Goal: Task Accomplishment & Management: Manage account settings

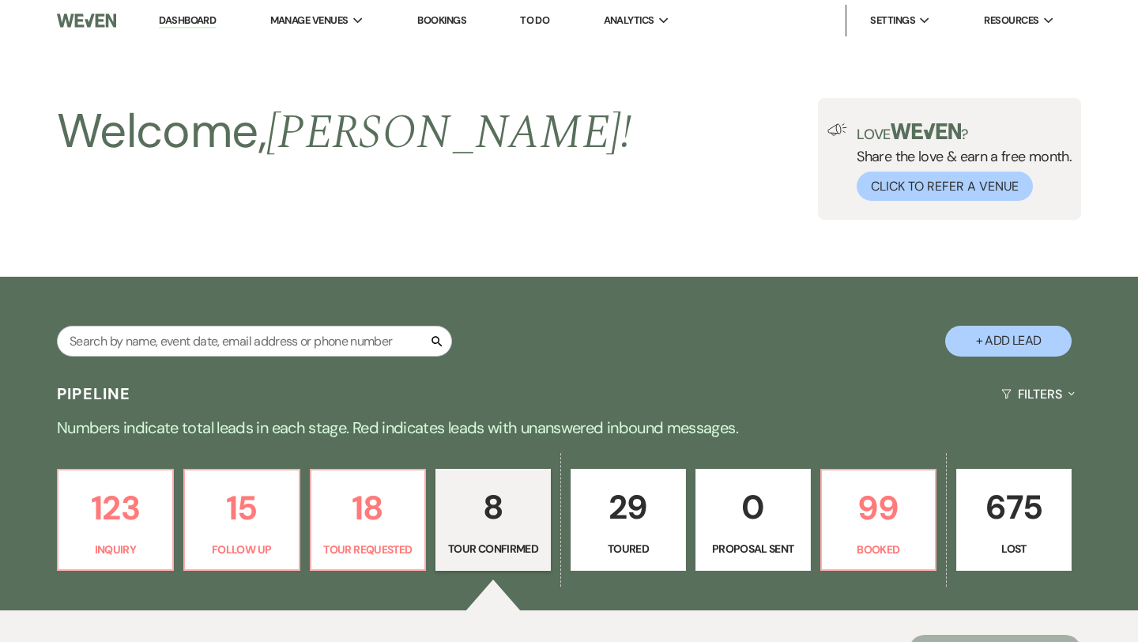
select select "4"
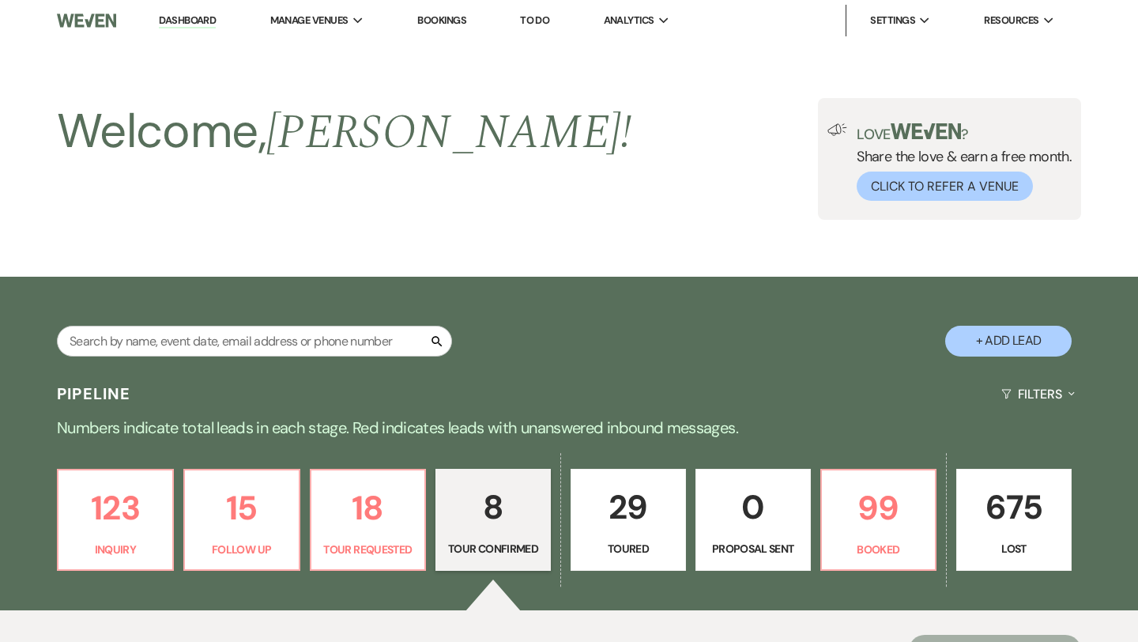
select select "4"
click at [873, 513] on p "99" at bounding box center [878, 507] width 95 height 53
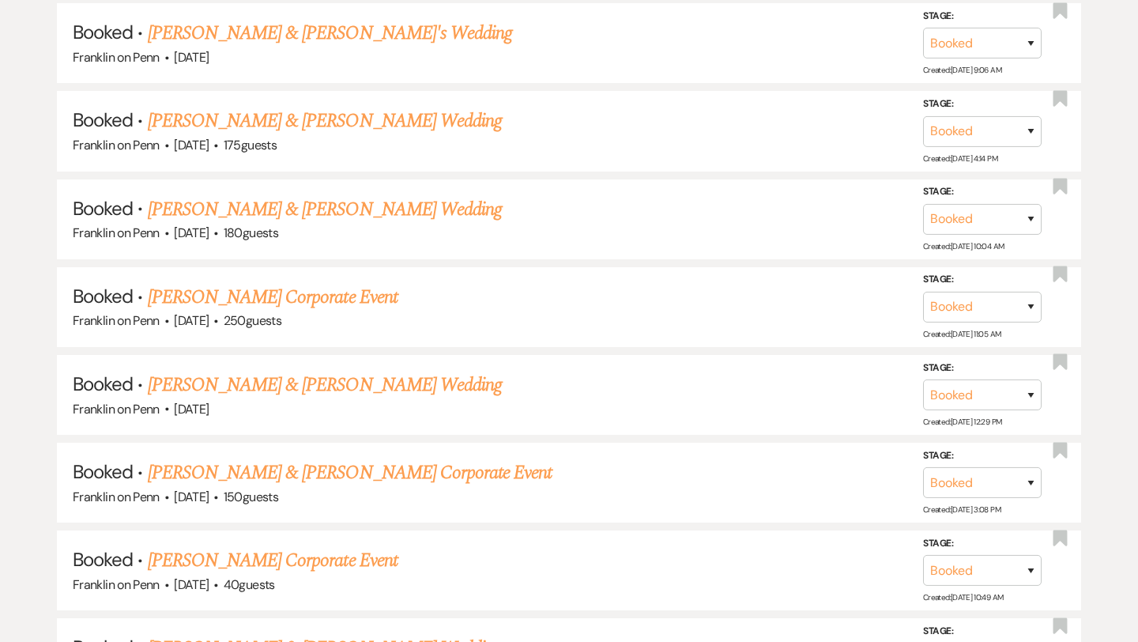
scroll to position [1242, 0]
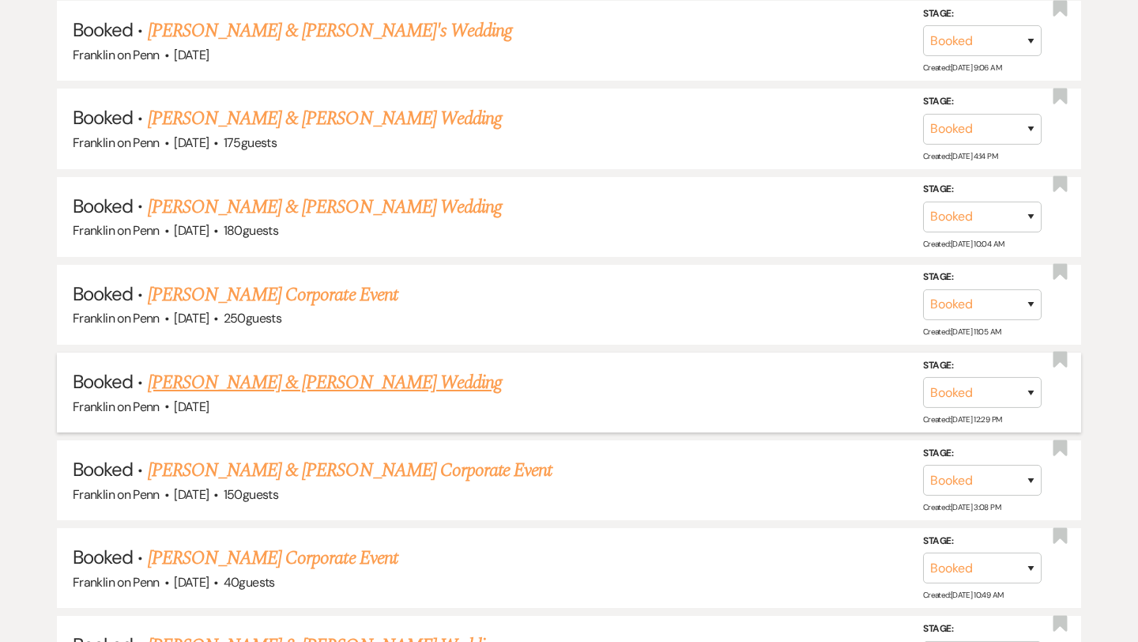
click at [348, 375] on link "[PERSON_NAME] & [PERSON_NAME] Wedding" at bounding box center [325, 382] width 354 height 28
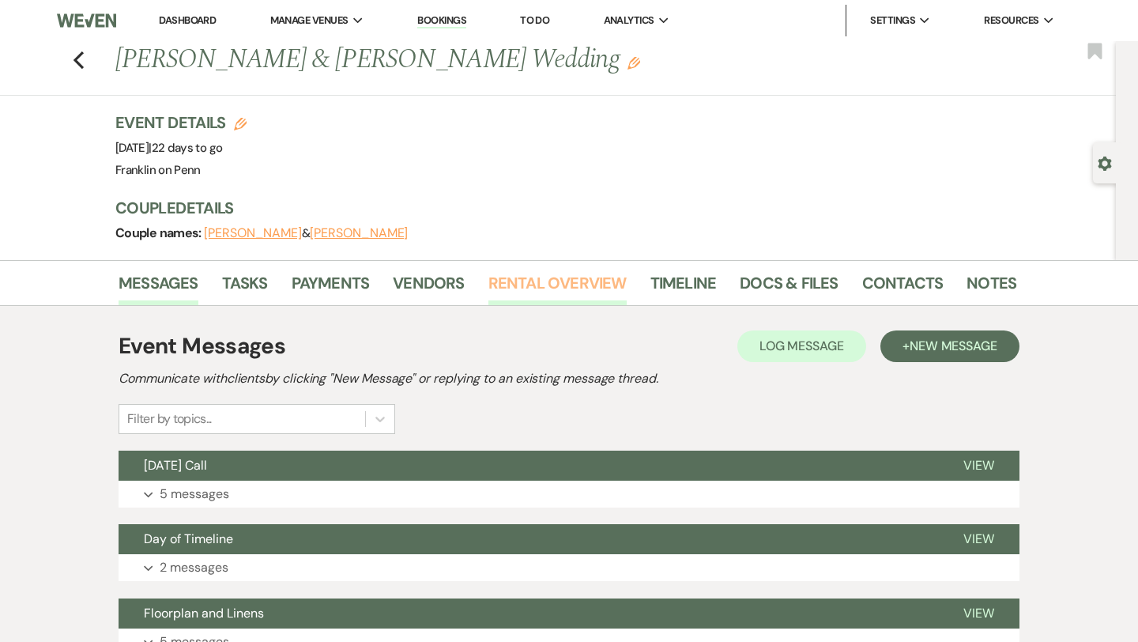
click at [534, 278] on link "Rental Overview" at bounding box center [557, 287] width 138 height 35
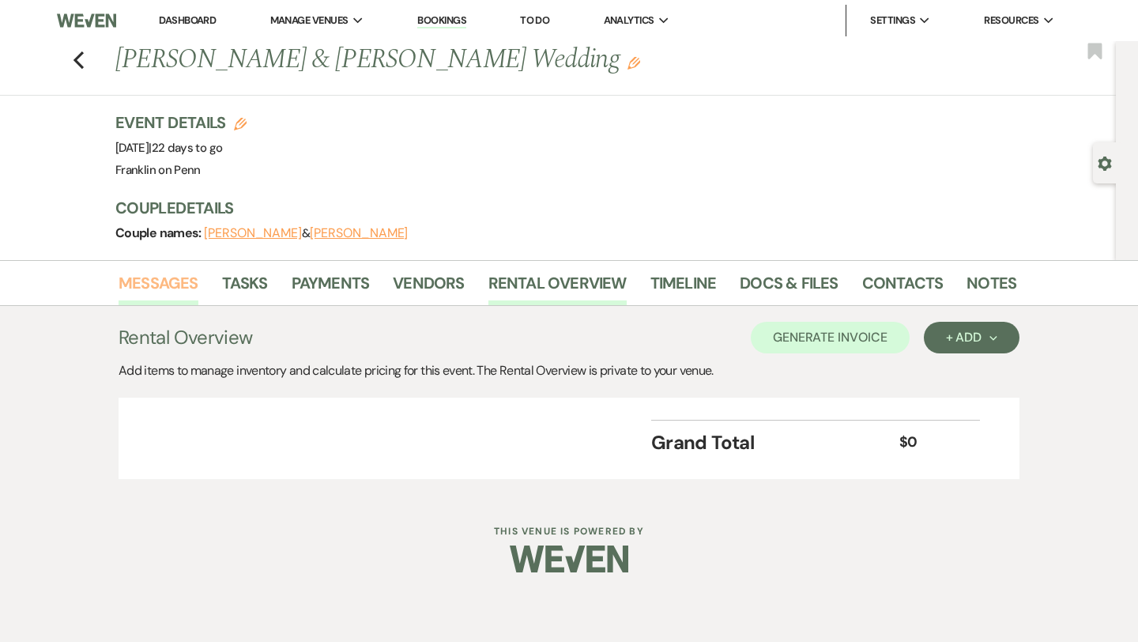
click at [187, 278] on link "Messages" at bounding box center [159, 287] width 80 height 35
